Goal: Transaction & Acquisition: Purchase product/service

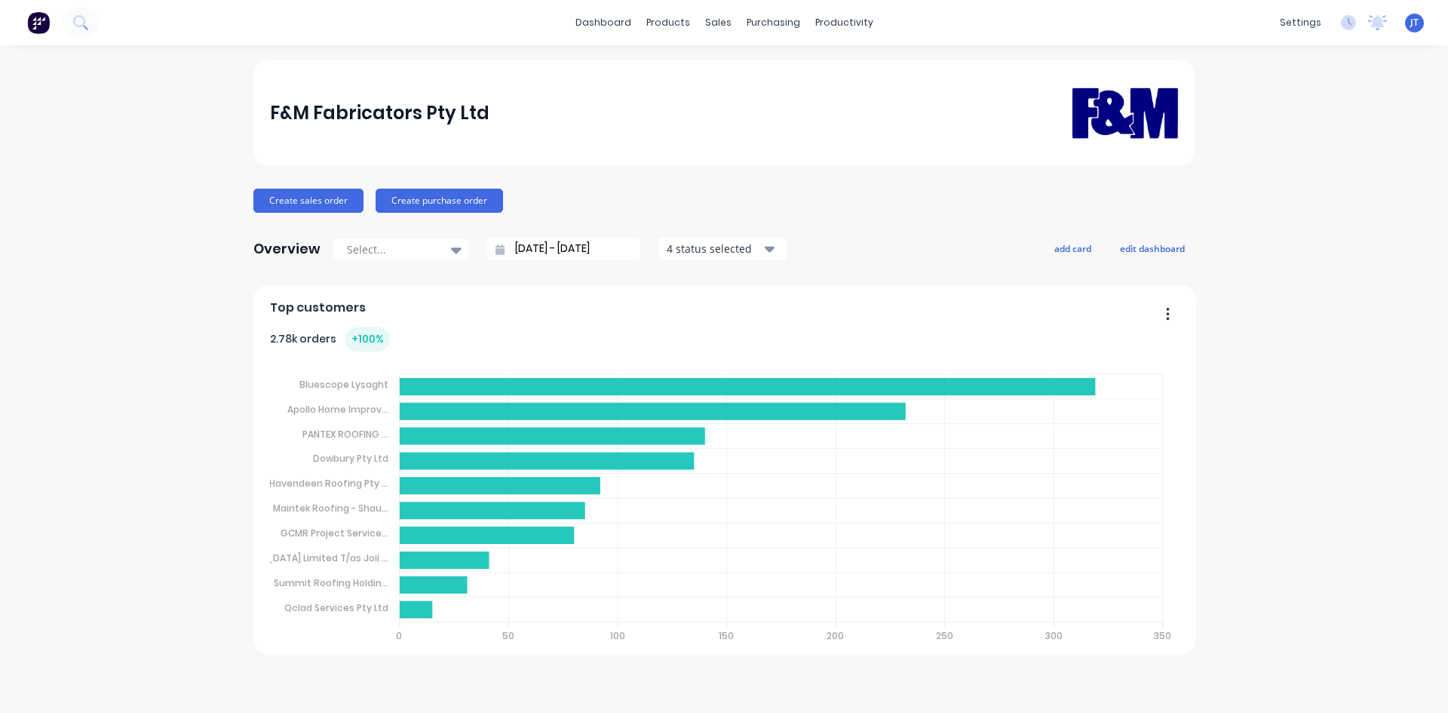
drag, startPoint x: 127, startPoint y: 101, endPoint x: 129, endPoint y: 32, distance: 68.7
click at [127, 101] on div "F&M Fabricators Pty Ltd Create sales order Create purchase order Overview Selec…" at bounding box center [724, 378] width 1448 height 637
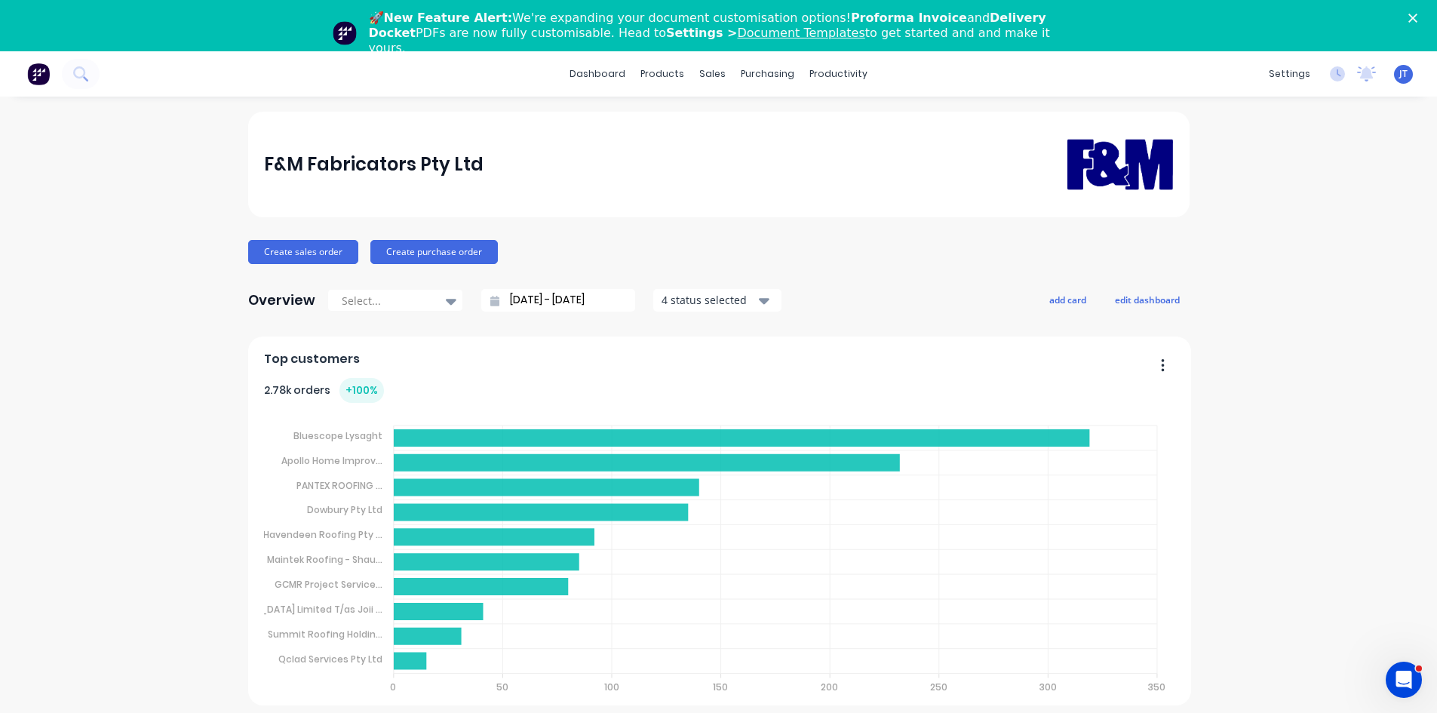
click at [163, 143] on div "F&M Fabricators Pty Ltd Create sales order Create purchase order Overview Selec…" at bounding box center [718, 430] width 1437 height 637
click at [105, 78] on div "dashboard products sales purchasing productivity dashboard products Product Cat…" at bounding box center [718, 73] width 1437 height 45
click at [91, 72] on button at bounding box center [81, 74] width 38 height 30
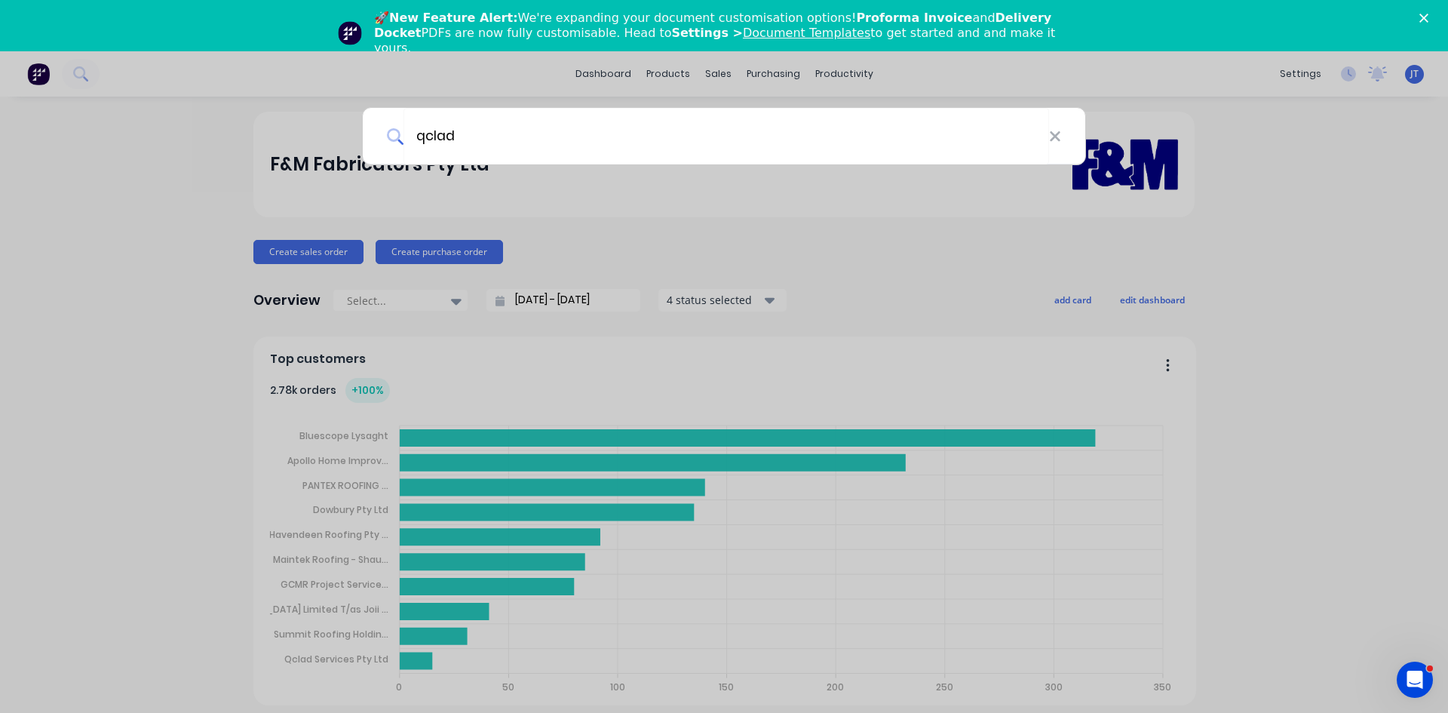
type input "qclad"
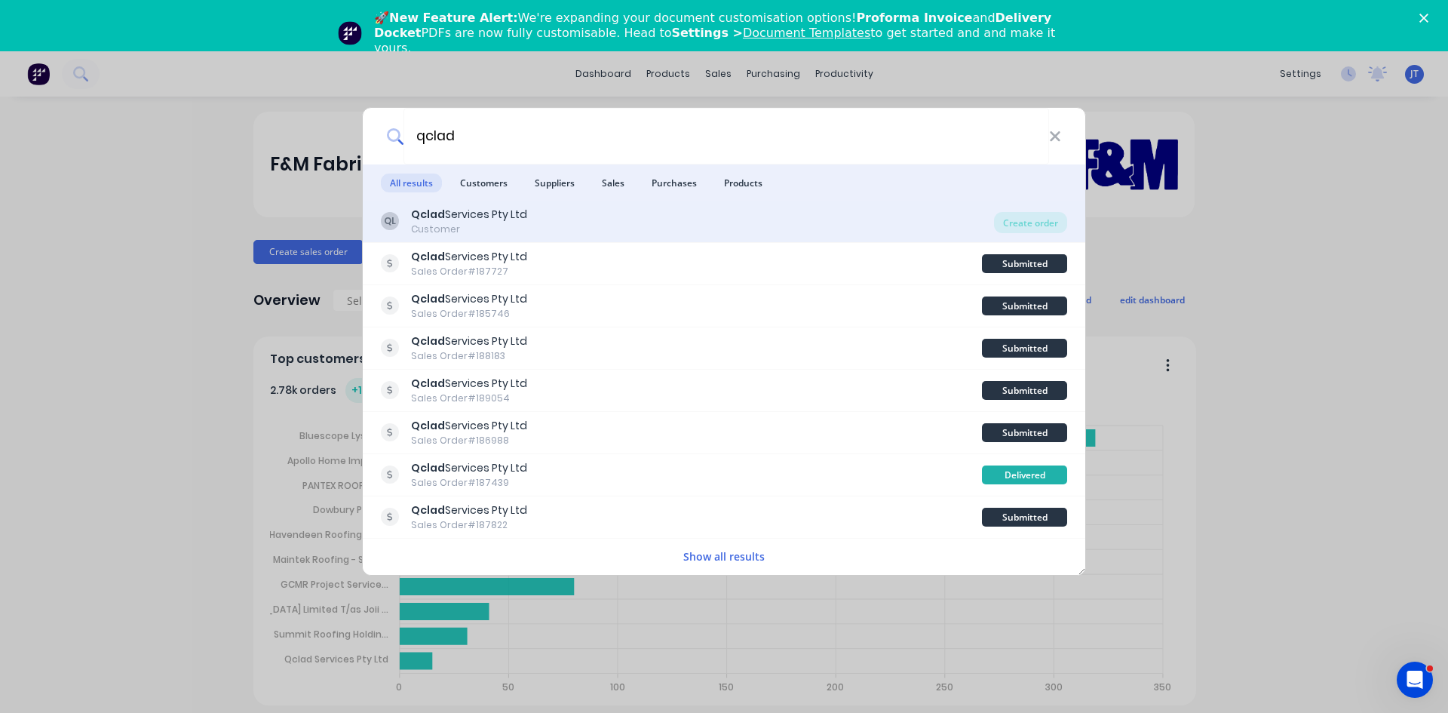
click at [478, 226] on div "Customer" at bounding box center [469, 230] width 116 height 14
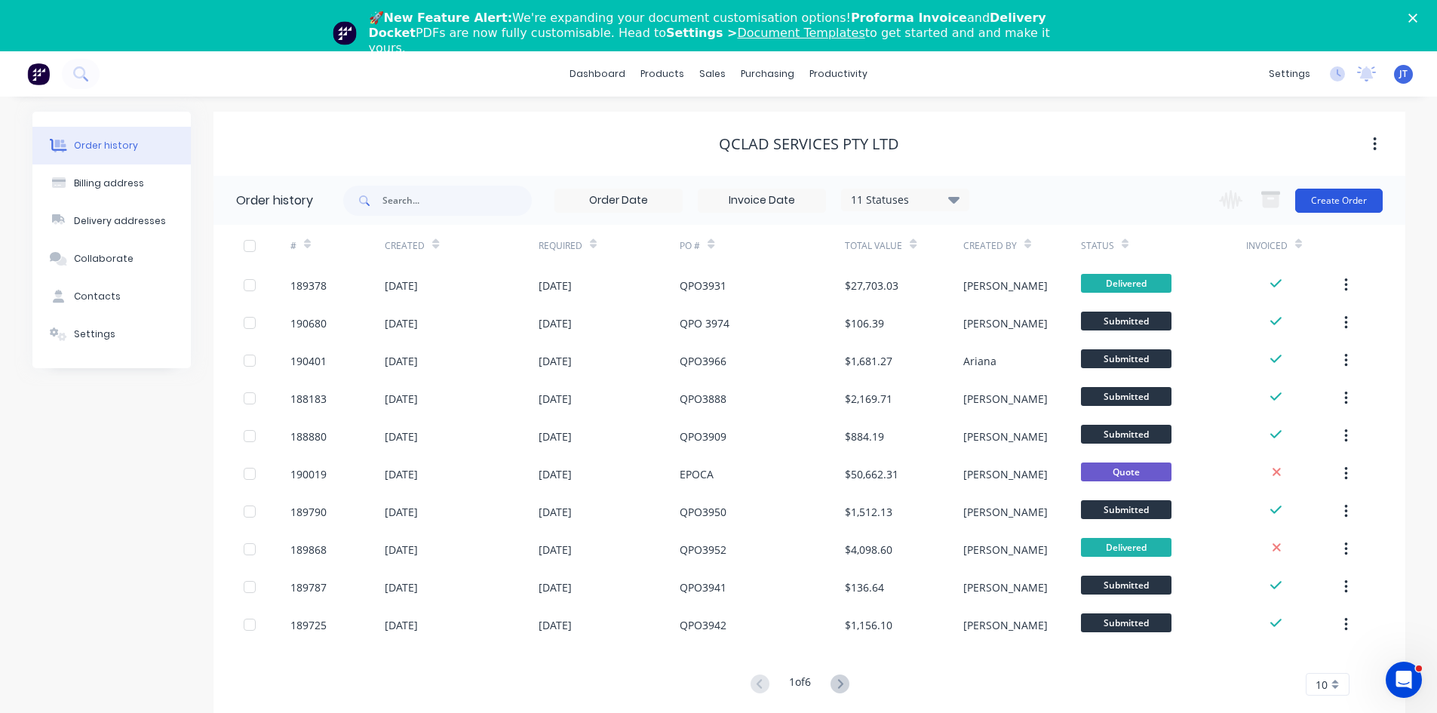
click at [1351, 205] on button "Create Order" at bounding box center [1338, 201] width 87 height 24
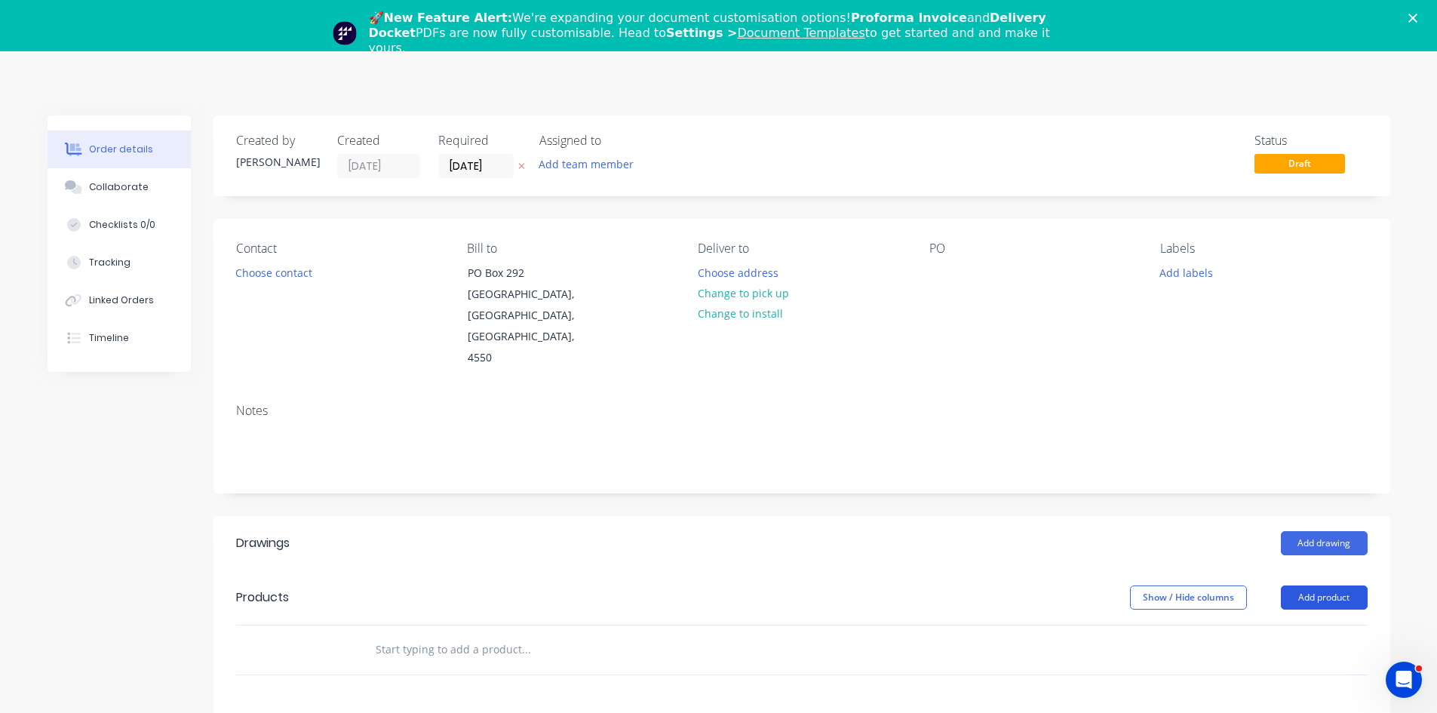
click at [1293, 585] on button "Add product" at bounding box center [1324, 597] width 87 height 24
click at [1277, 625] on div "Product catalogue" at bounding box center [1296, 636] width 116 height 22
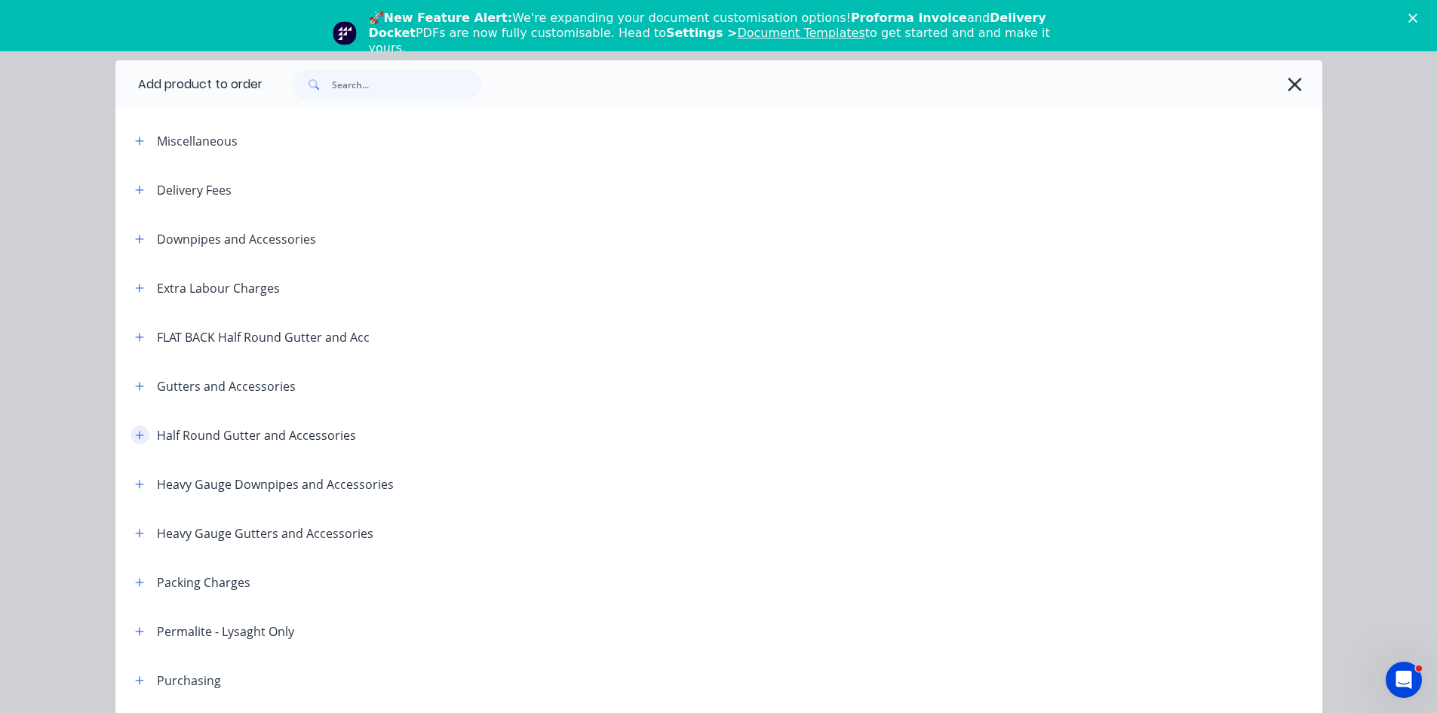
click at [133, 441] on button "button" at bounding box center [139, 434] width 19 height 19
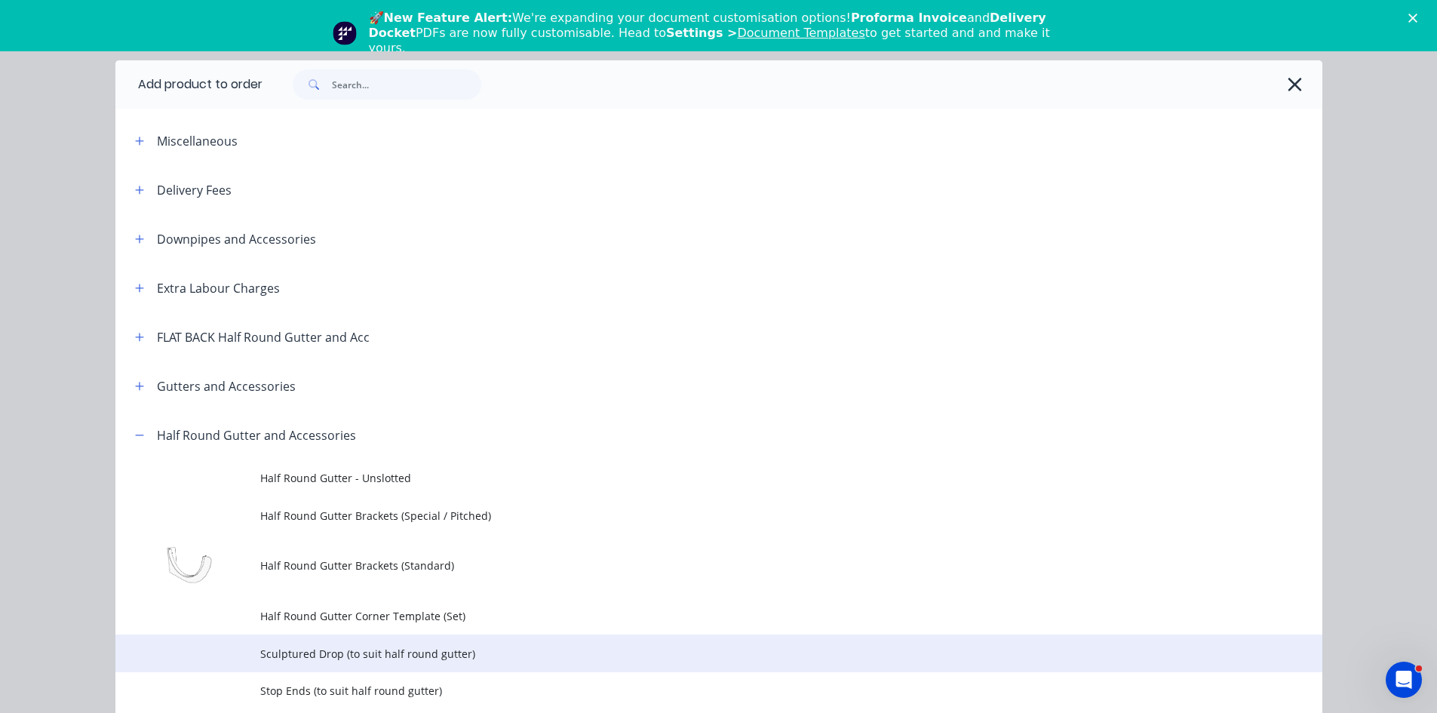
scroll to position [251, 0]
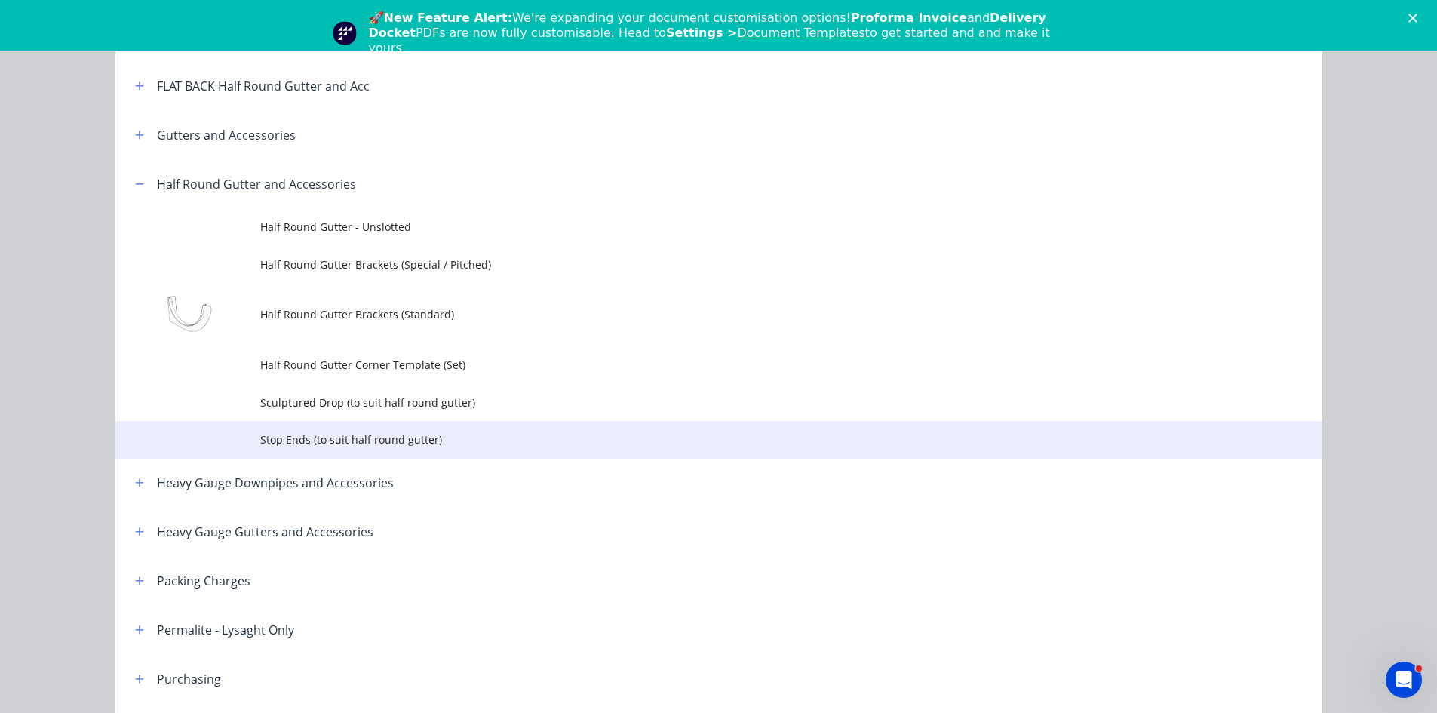
click at [328, 442] on span "Stop Ends (to suit half round gutter)" at bounding box center [684, 439] width 849 height 16
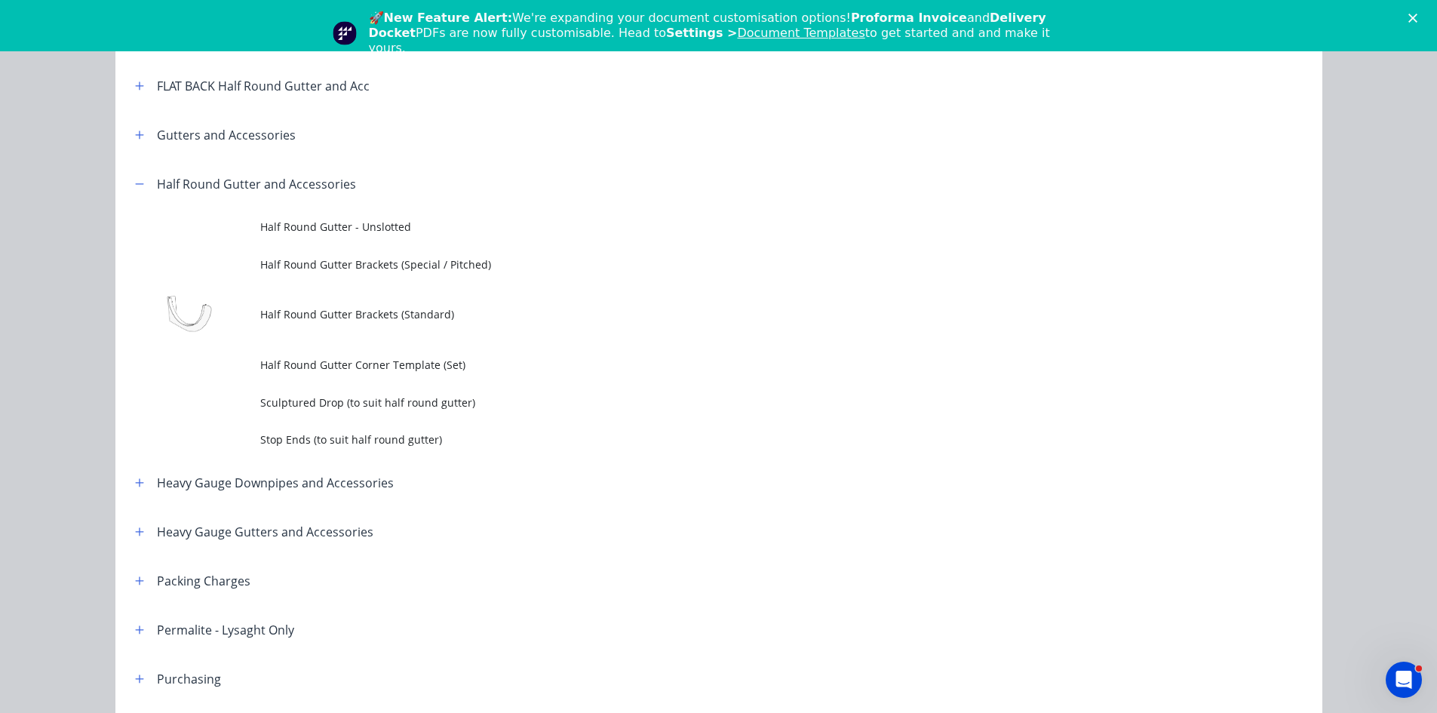
scroll to position [0, 0]
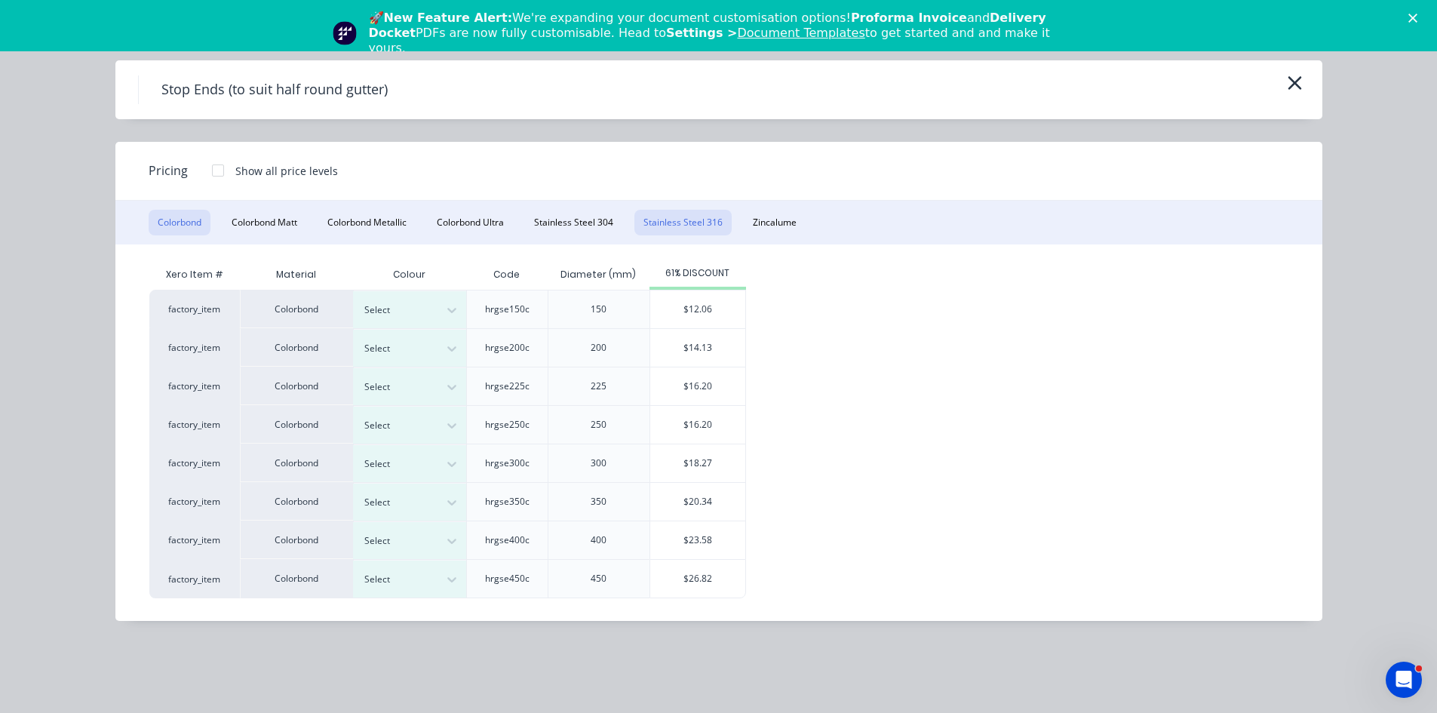
click at [690, 229] on button "Stainless Steel 316" at bounding box center [682, 223] width 97 height 26
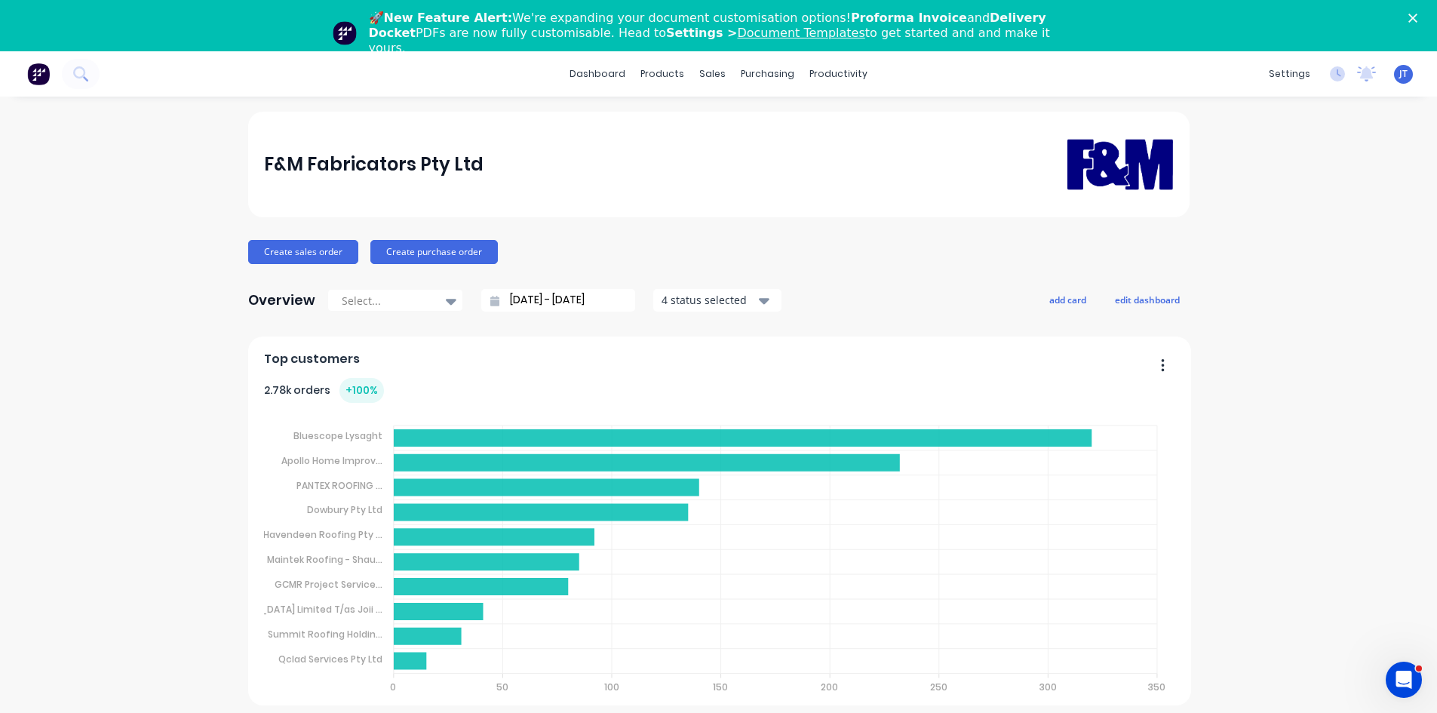
click at [1423, 17] on div "Close" at bounding box center [1415, 18] width 15 height 9
